Goal: Information Seeking & Learning: Learn about a topic

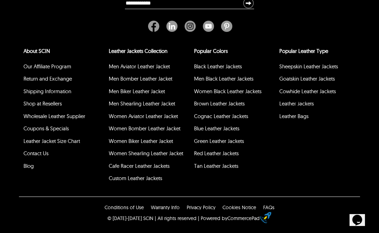
scroll to position [1996, 0]
click at [167, 70] on link "Men Aviator Leather Jacket" at bounding box center [139, 66] width 61 height 7
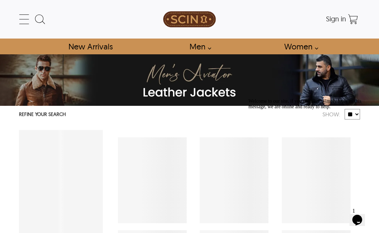
select select "********"
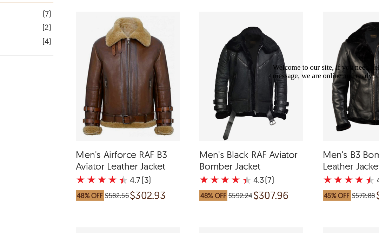
scroll to position [230, 0]
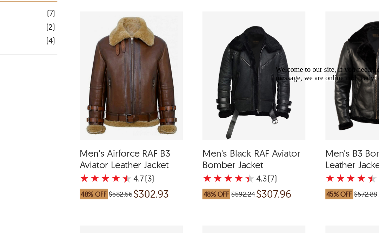
click at [118, 92] on div "Men's Airforce RAF B3 Aviator Leather Jacket with a 4.666666666666667 Star Rati…" at bounding box center [152, 105] width 69 height 86
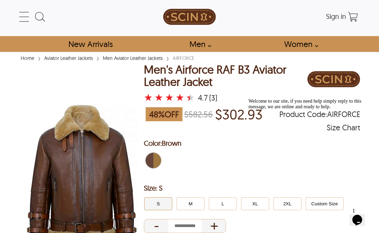
scroll to position [2, 0]
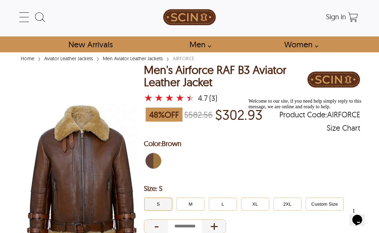
click at [28, 19] on icon at bounding box center [24, 17] width 14 height 14
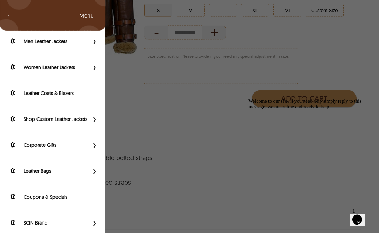
scroll to position [201, 0]
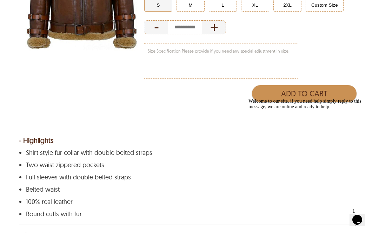
scroll to position [218, 0]
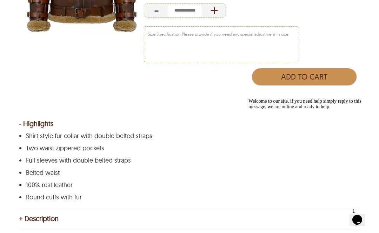
select select "********"
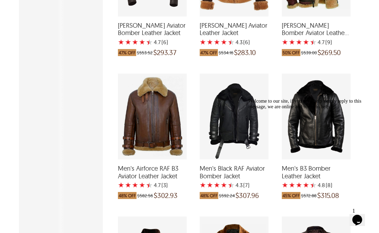
scroll to position [231, 0]
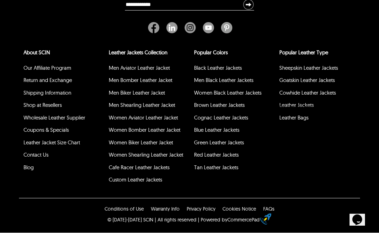
scroll to position [300, 0]
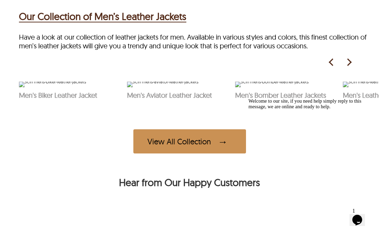
scroll to position [34, 0]
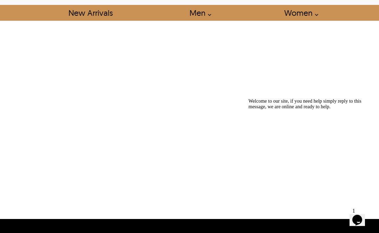
scroll to position [300, 0]
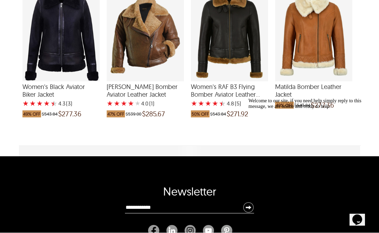
scroll to position [434, 0]
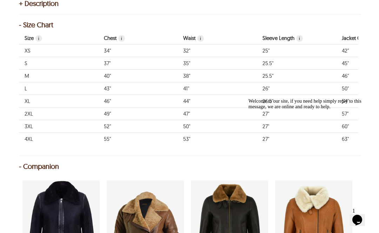
select select "********"
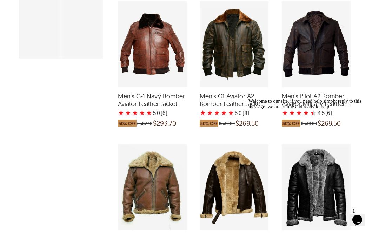
scroll to position [260, 0]
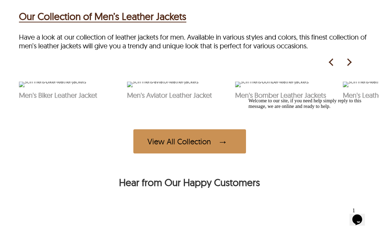
scroll to position [300, 0]
